Goal: Task Accomplishment & Management: Complete application form

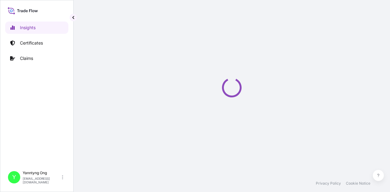
select select "2025"
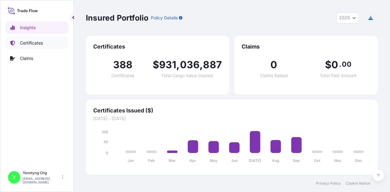
click at [38, 43] on p "Certificates" at bounding box center [31, 43] width 23 height 6
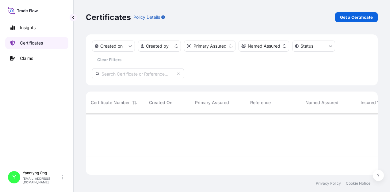
scroll to position [60, 288]
click at [116, 43] on p "Created on" at bounding box center [111, 46] width 22 height 6
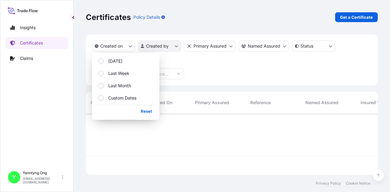
click at [164, 44] on html "Insights Certificates Claims Y Yanntyng Ong ongy2@south32.net Certificates Poli…" at bounding box center [195, 96] width 390 height 192
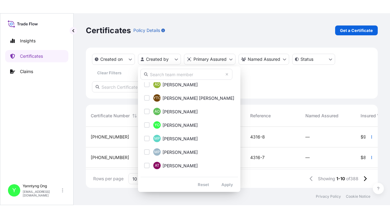
scroll to position [395, 0]
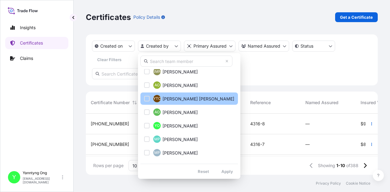
click at [162, 101] on button "YTO Yann Tyng Ong" at bounding box center [190, 98] width 98 height 12
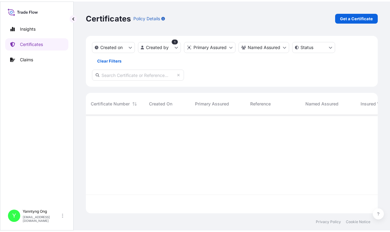
scroll to position [100, 288]
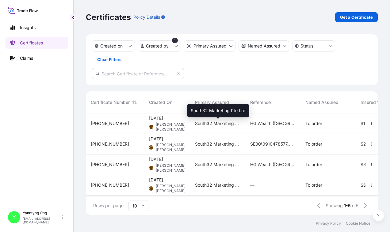
click at [214, 125] on span "South32 Marketing Pte Ltd" at bounding box center [217, 124] width 45 height 6
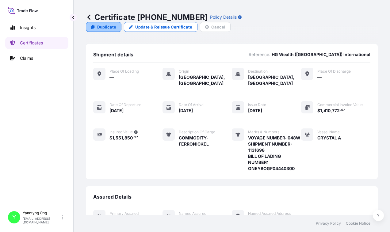
click at [116, 24] on p "Duplicate" at bounding box center [106, 27] width 19 height 6
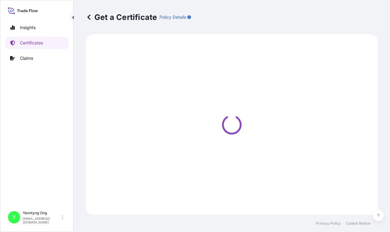
select select "Sea"
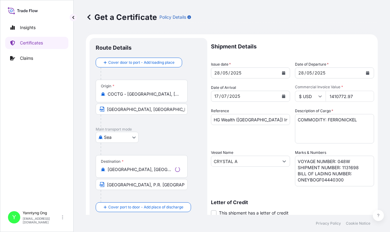
select select "31709"
click at [225, 105] on div "Shipment Details Issue date * 28 / 05 / 2025 Date of Departure * 28 / 05 / 2025…" at bounding box center [292, 161] width 163 height 246
click at [234, 69] on div "28 / 05 / 2025" at bounding box center [245, 73] width 68 height 11
click at [282, 73] on icon "Calendar" at bounding box center [283, 73] width 3 height 4
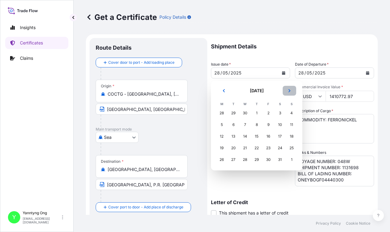
click at [289, 88] on button "Next" at bounding box center [290, 91] width 14 height 10
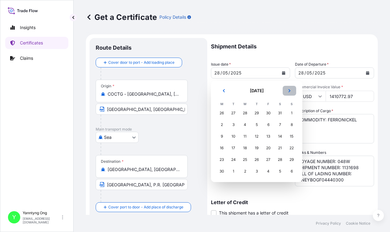
click at [289, 88] on button "Next" at bounding box center [290, 91] width 14 height 10
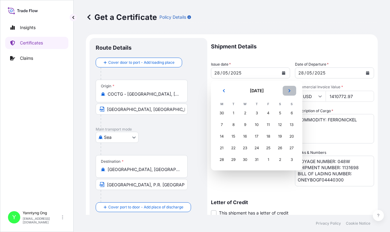
click at [288, 91] on icon "Next" at bounding box center [290, 91] width 4 height 4
click at [246, 136] on div "17" at bounding box center [245, 136] width 11 height 11
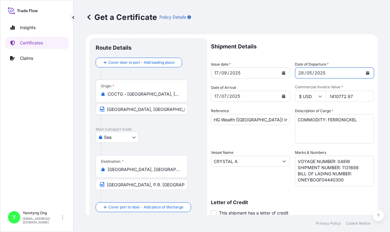
click at [366, 72] on icon "Calendar" at bounding box center [367, 73] width 3 height 4
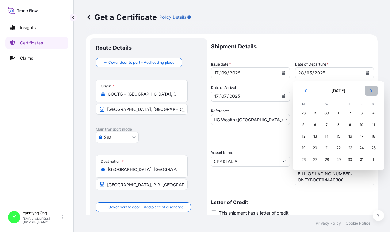
click at [369, 87] on button "Next" at bounding box center [372, 91] width 14 height 10
click at [344, 23] on div "Get a Certificate Policy Details" at bounding box center [232, 17] width 292 height 34
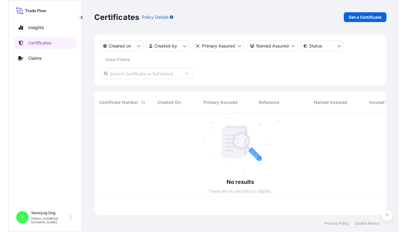
scroll to position [100, 288]
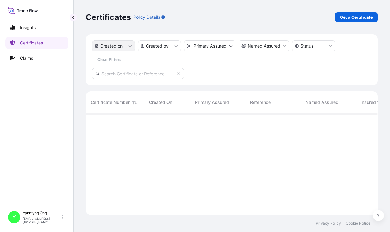
click at [127, 43] on button "Created on" at bounding box center [113, 46] width 43 height 11
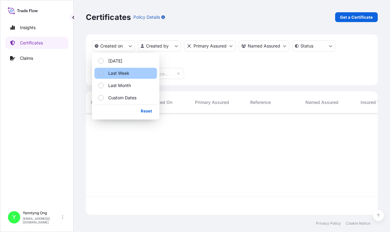
click at [116, 72] on p "Last Week" at bounding box center [118, 73] width 21 height 6
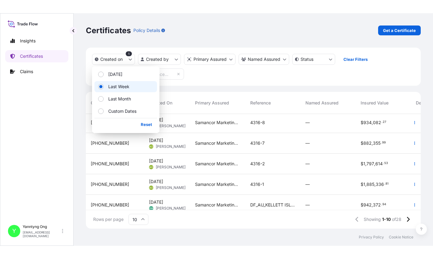
scroll to position [0, 0]
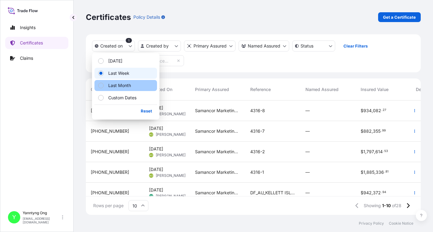
click at [126, 88] on p "Last Month" at bounding box center [119, 86] width 23 height 6
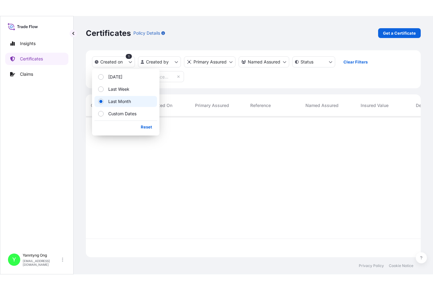
scroll to position [171, 330]
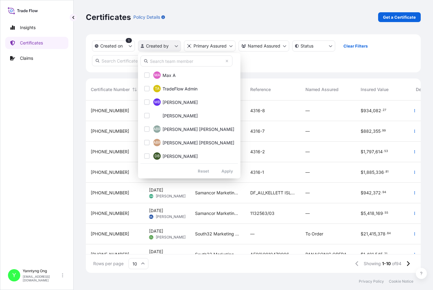
click at [177, 47] on html "Insights Certificates Claims Y Yanntyng Ong ongy2@south32.net Certificates Poli…" at bounding box center [216, 145] width 433 height 290
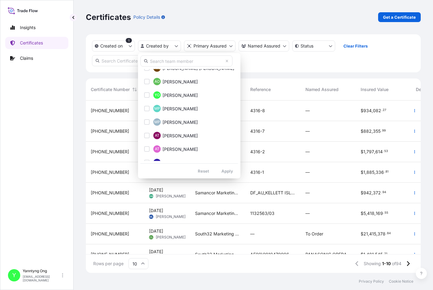
scroll to position [426, 0]
click at [174, 96] on span "Yanntyng Ong" at bounding box center [180, 95] width 35 height 6
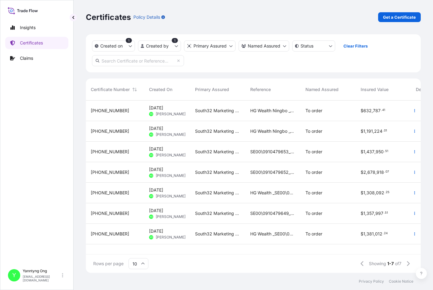
click at [272, 129] on span "HG Wealth Ningbo _0910479846_Coars" at bounding box center [272, 131] width 45 height 6
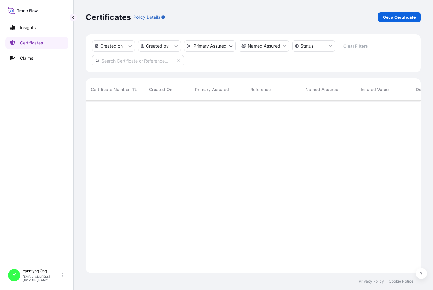
scroll to position [171, 330]
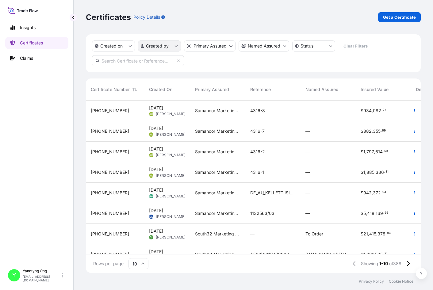
click at [176, 45] on html "Insights Certificates Claims Y Yanntyng Ong ongy2@south32.net Certificates Poli…" at bounding box center [216, 145] width 433 height 290
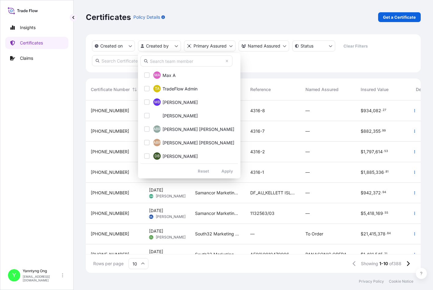
click at [124, 48] on html "Insights Certificates Claims Y Yanntyng Ong ongy2@south32.net Certificates Poli…" at bounding box center [216, 145] width 433 height 290
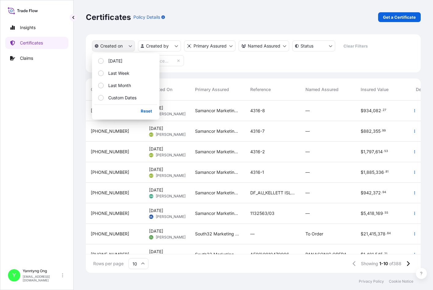
click at [126, 47] on button "Created on" at bounding box center [113, 46] width 43 height 11
click at [113, 85] on p "Last Month" at bounding box center [119, 86] width 23 height 6
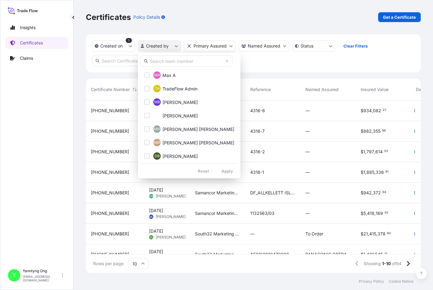
click at [174, 44] on html "Insights Certificates Claims Y Yanntyng Ong ongy2@south32.net Certificates Poli…" at bounding box center [216, 145] width 433 height 290
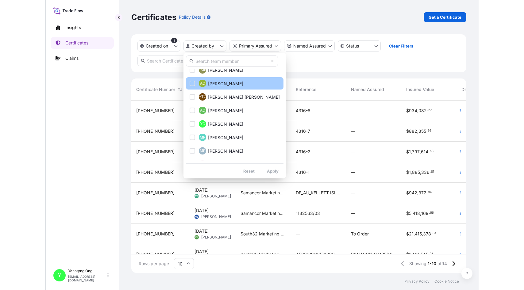
scroll to position [399, 0]
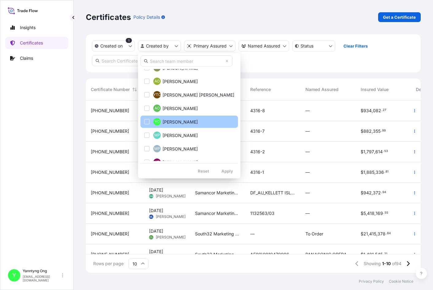
click at [179, 123] on span "Yanntyng Ong" at bounding box center [180, 122] width 35 height 6
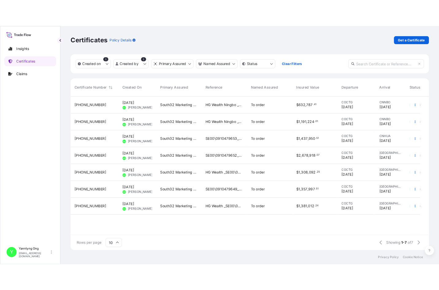
scroll to position [186, 432]
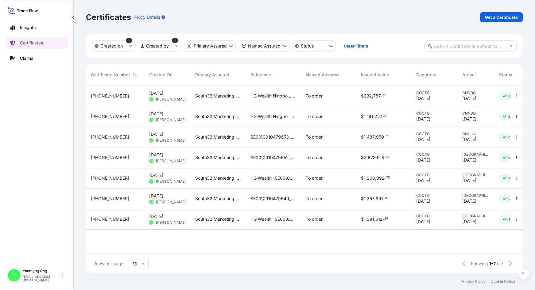
click at [264, 191] on span "HG Wealth _SE00\0910479607_Shanghai" at bounding box center [272, 219] width 45 height 6
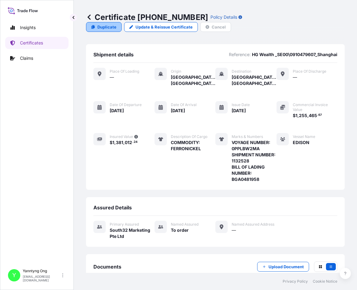
click at [102, 24] on p "Duplicate" at bounding box center [106, 27] width 19 height 6
select select "Sea"
select select "31709"
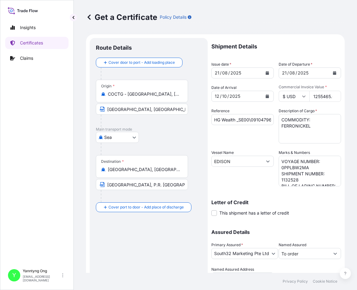
click at [265, 72] on icon "Calendar" at bounding box center [267, 73] width 4 height 4
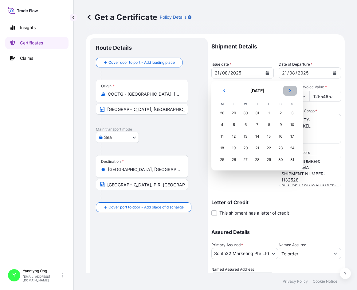
click at [291, 91] on icon "Next" at bounding box center [290, 91] width 4 height 4
click at [245, 137] on div "17" at bounding box center [245, 136] width 11 height 11
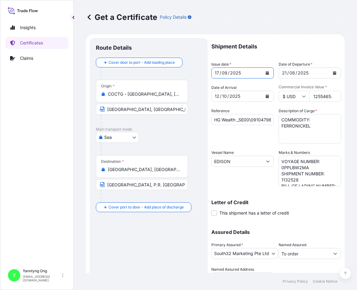
click at [333, 71] on icon "Calendar" at bounding box center [334, 73] width 3 height 4
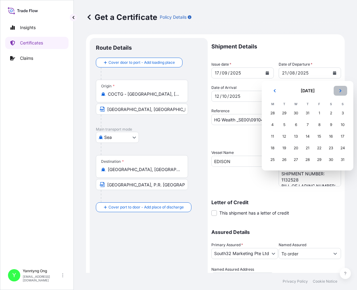
click at [341, 91] on icon "Next" at bounding box center [340, 90] width 2 height 3
click at [294, 136] on div "17" at bounding box center [295, 136] width 11 height 11
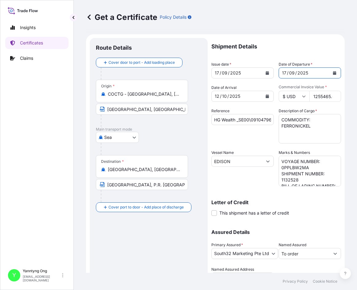
click at [265, 96] on icon "Calendar" at bounding box center [266, 97] width 3 height 4
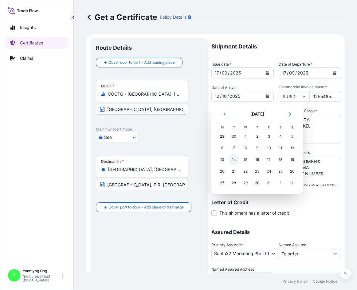
click at [234, 159] on div "14" at bounding box center [233, 159] width 11 height 11
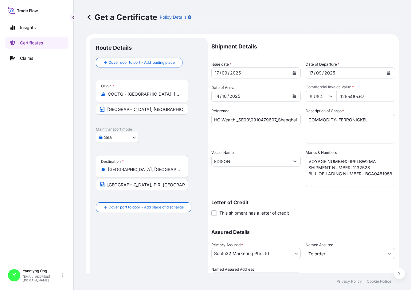
drag, startPoint x: 362, startPoint y: 96, endPoint x: 332, endPoint y: 95, distance: 30.1
click at [332, 95] on div "$ USD 1255465.67" at bounding box center [349, 96] width 89 height 11
type input "2594885.92"
click at [340, 130] on textarea "COMMODITY: FERRONICKEL" at bounding box center [349, 128] width 89 height 29
drag, startPoint x: 359, startPoint y: 168, endPoint x: 370, endPoint y: 169, distance: 10.8
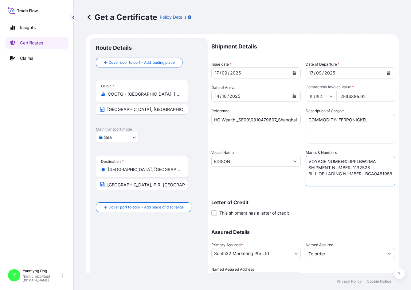
click at [370, 169] on textarea "VOYAGE NUMBER: 0PPLBW2MA SHIPMENT NUMBER: 1132528 BILL OF LADING NUMBER: BGA048…" at bounding box center [349, 171] width 89 height 31
click at [238, 136] on div "Reference HG Wealth _SE00\0910479607_Shanghai" at bounding box center [255, 126] width 89 height 36
drag, startPoint x: 333, startPoint y: 180, endPoint x: 300, endPoint y: 182, distance: 33.5
click at [300, 182] on div "Shipment Details Issue date * 17 / 09 / 2025 Date of Departure * 17 / 09 / 2025…" at bounding box center [303, 161] width 184 height 246
paste textarea "258257773"
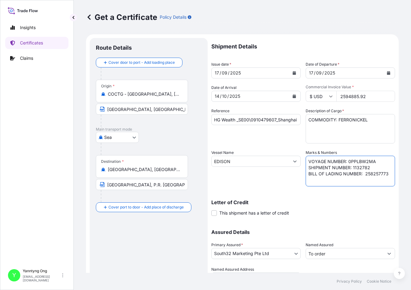
type textarea "VOYAGE NUMBER: 0PPLBW2MA SHIPMENT NUMBER: 1132782 BILL OF LADING NUMBER: 258257…"
click at [238, 138] on div "Reference HG Wealth _SE00\0910479607_Shanghai" at bounding box center [255, 126] width 89 height 36
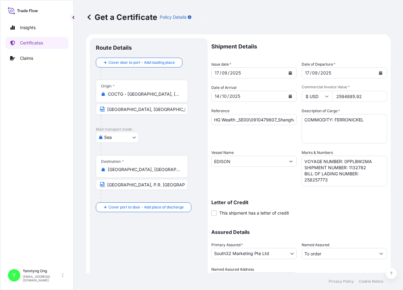
click at [248, 134] on div "Reference HG Wealth _SE00\0910479607_Shanghai" at bounding box center [253, 126] width 85 height 36
click at [277, 119] on input "HG Wealth _SE00\0910479607_Shanghai" at bounding box center [253, 119] width 85 height 11
drag, startPoint x: 276, startPoint y: 120, endPoint x: 240, endPoint y: 122, distance: 35.9
click at [240, 122] on input "HG Wealth _SE00\0910479607_Shanghai" at bounding box center [253, 119] width 85 height 11
paste input "80043"
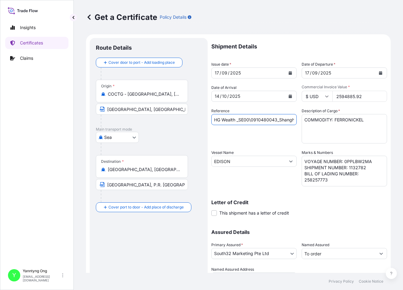
type input "HG Wealth _SE00\0910480043_Shanghai"
drag, startPoint x: 242, startPoint y: 128, endPoint x: 282, endPoint y: 129, distance: 40.2
click at [242, 128] on div "Reference HG Wealth _SE00\0910480043_Shanghai" at bounding box center [253, 126] width 85 height 36
drag, startPoint x: 341, startPoint y: 160, endPoint x: 367, endPoint y: 159, distance: 26.1
click at [367, 159] on textarea "VOYAGE NUMBER: 0PPLBW2MA SHIPMENT NUMBER: 1132528 BILL OF LADING NUMBER: BGA048…" at bounding box center [343, 171] width 85 height 31
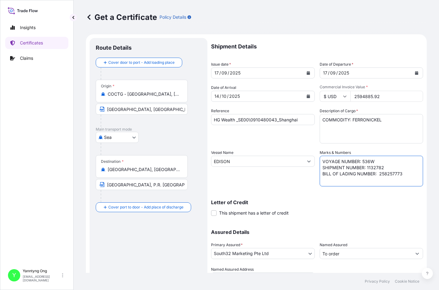
type textarea "VOYAGE NUMBER: 536W SHIPMENT NUMBER: 1132782 BILL OF LADING NUMBER: 258257773"
click at [256, 157] on input "EDISON" at bounding box center [257, 161] width 92 height 11
drag, startPoint x: 275, startPoint y: 159, endPoint x: 131, endPoint y: 148, distance: 144.0
click at [131, 148] on form "Route Details Cover door to port - Add loading place Place of loading Road / In…" at bounding box center [256, 169] width 341 height 270
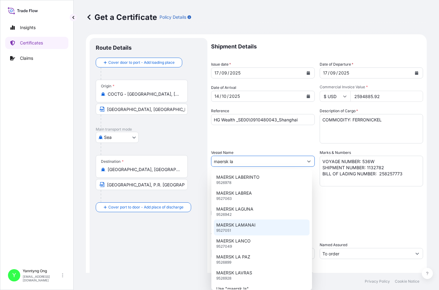
scroll to position [5, 0]
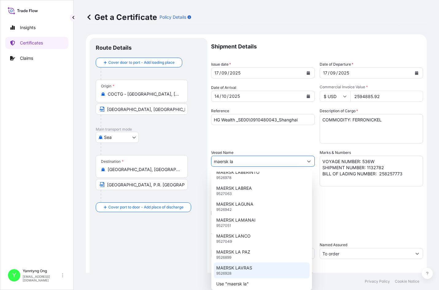
click at [228, 191] on p "MAERSK LAVRAS" at bounding box center [234, 268] width 36 height 6
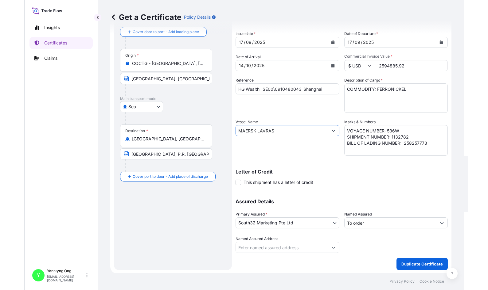
scroll to position [32, 0]
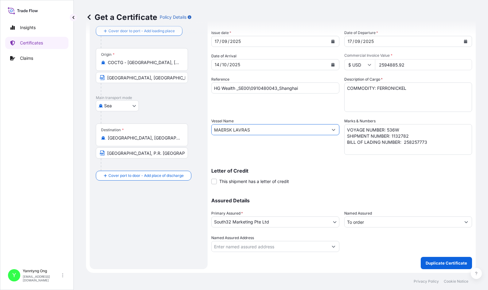
type input "MAERSK LAVRAS"
click at [248, 111] on div "Reference HG Wealth _SE00\0910480043_Shanghai" at bounding box center [275, 94] width 128 height 36
click at [390, 191] on p "Duplicate Certificate" at bounding box center [445, 263] width 41 height 6
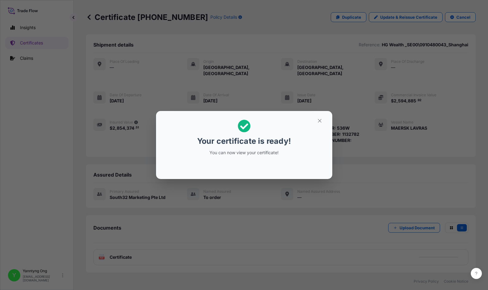
click at [226, 143] on p "Your certificate is ready!" at bounding box center [244, 141] width 94 height 10
click at [318, 122] on icon "button" at bounding box center [320, 121] width 6 height 6
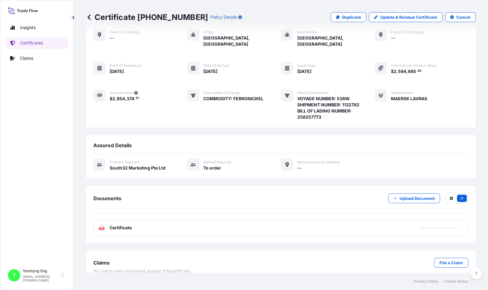
scroll to position [32, 0]
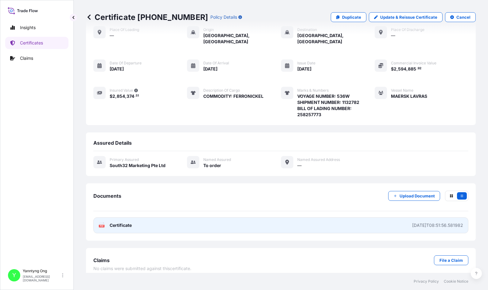
click at [113, 191] on span "Certificate" at bounding box center [121, 225] width 22 height 6
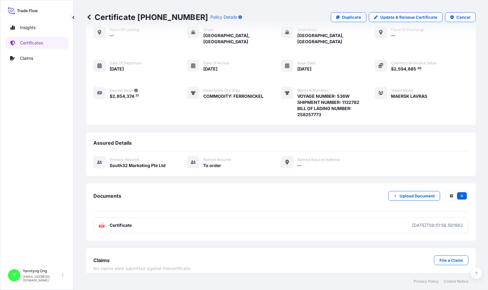
click at [31, 95] on div "Insights Certificates Claims" at bounding box center [36, 141] width 63 height 250
